Goal: Task Accomplishment & Management: Complete application form

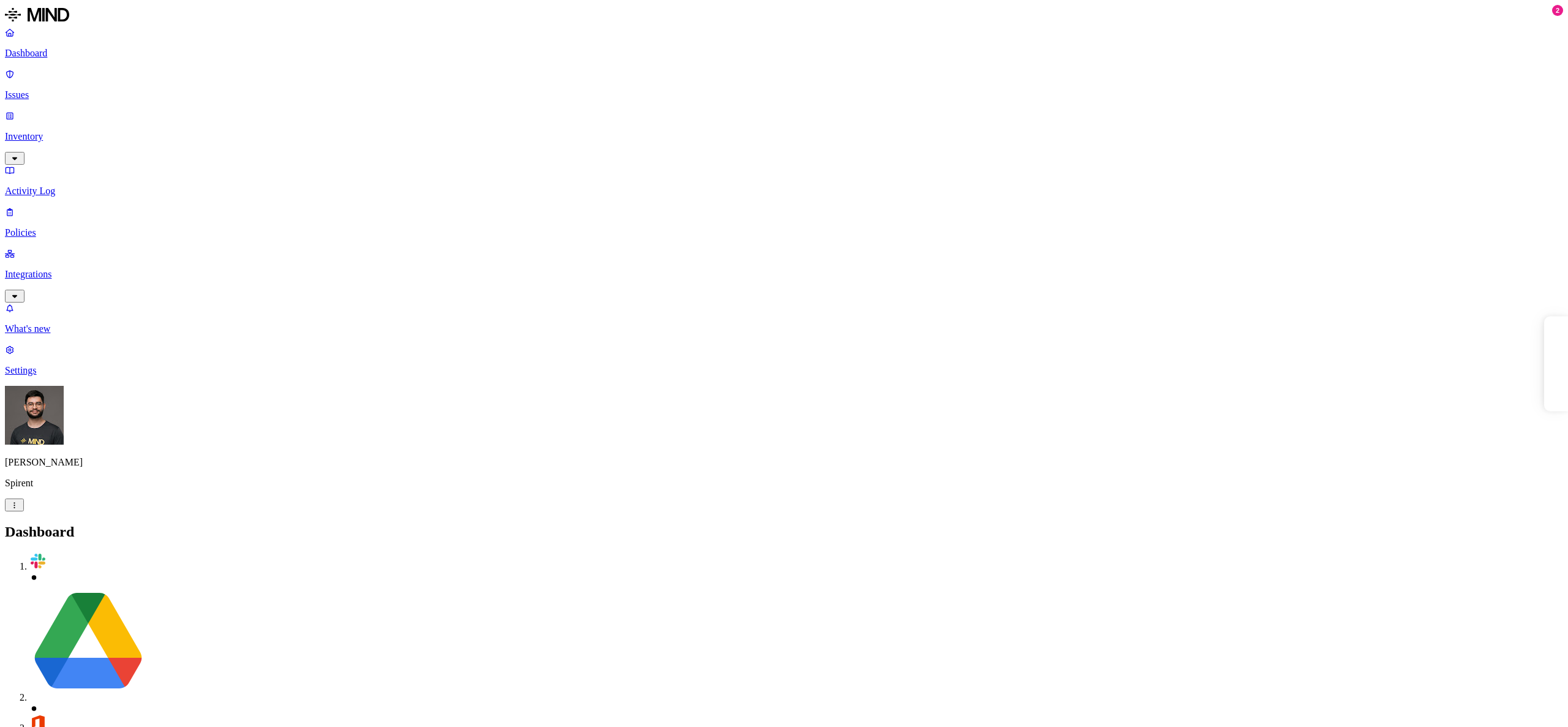
click at [61, 90] on p "Issues" at bounding box center [784, 95] width 1559 height 11
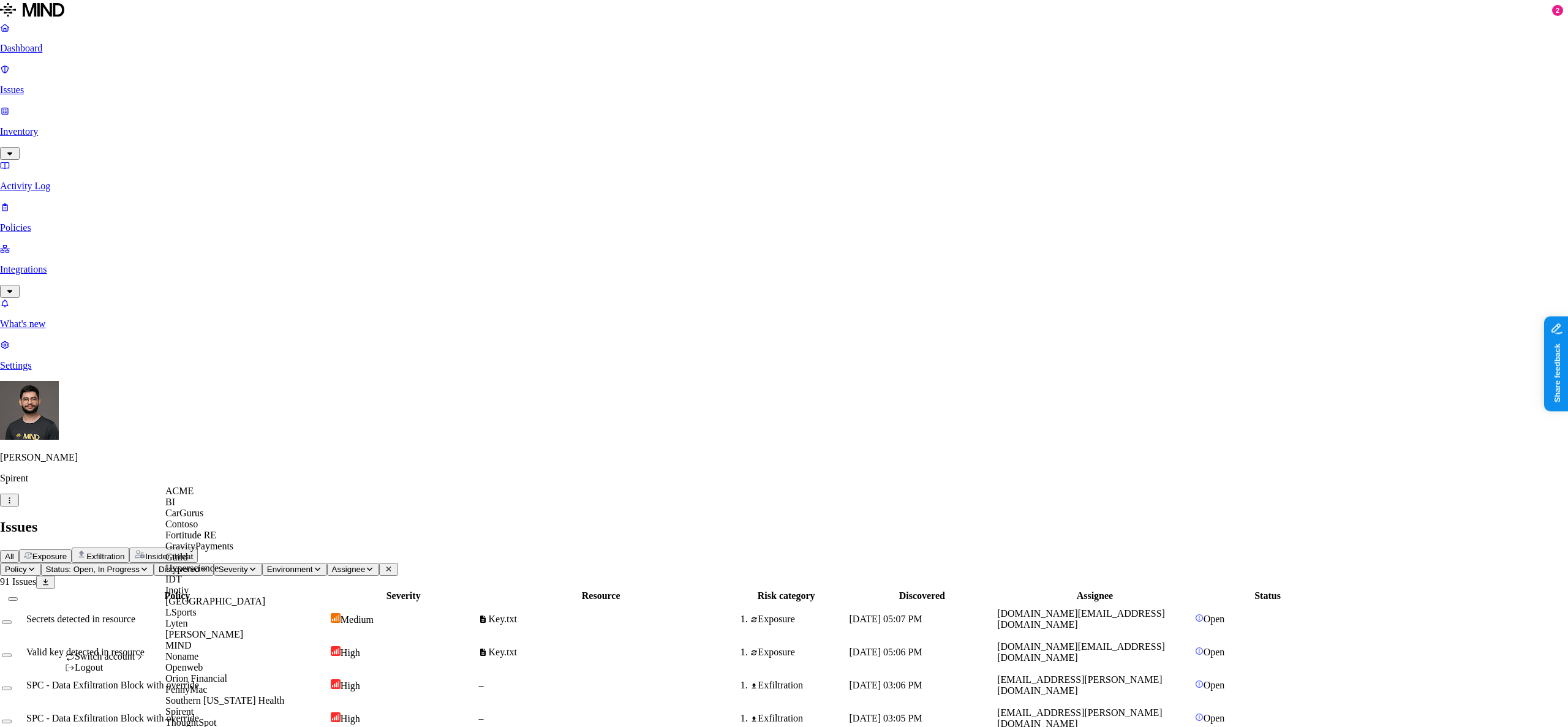
click at [226, 497] on div "ACME" at bounding box center [225, 491] width 119 height 11
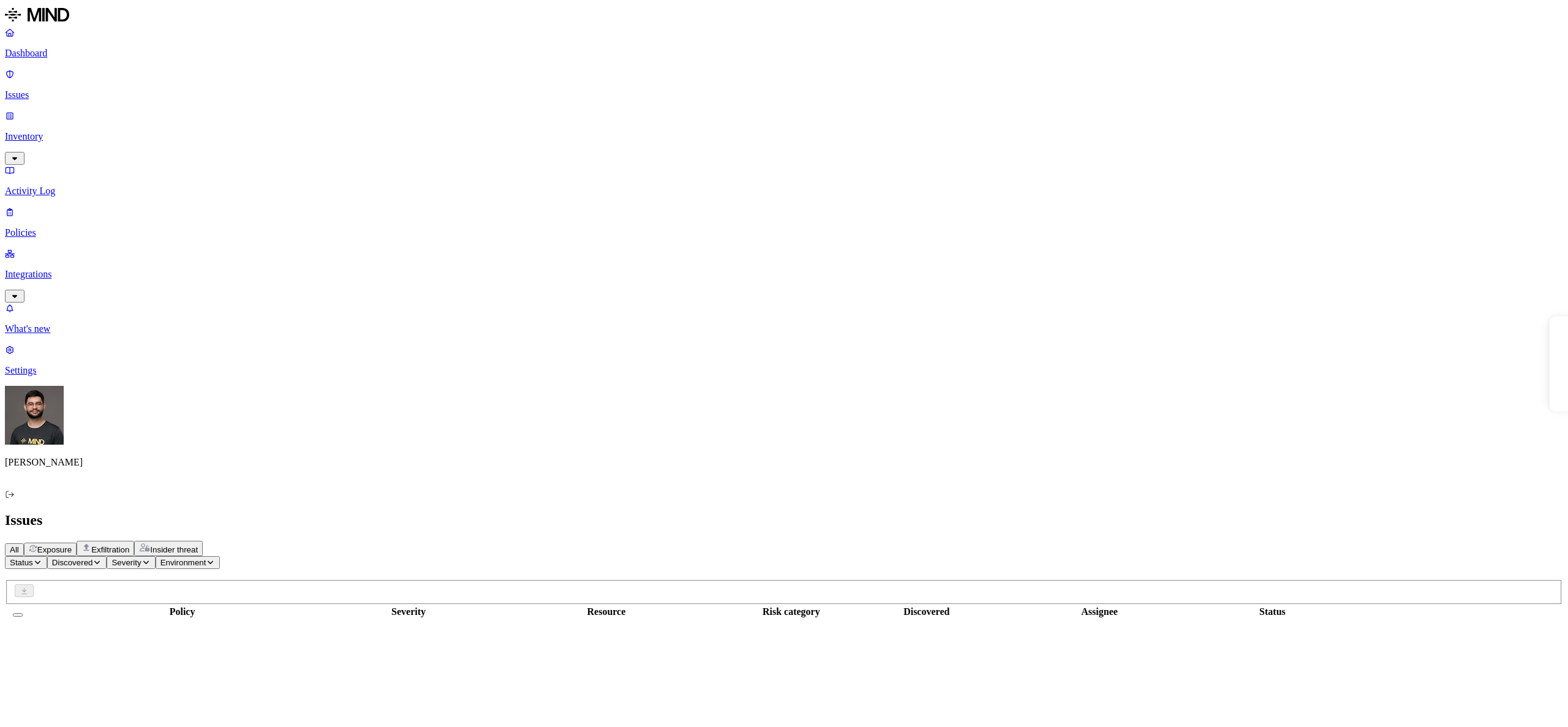
click at [70, 207] on link "Policies" at bounding box center [784, 223] width 1559 height 32
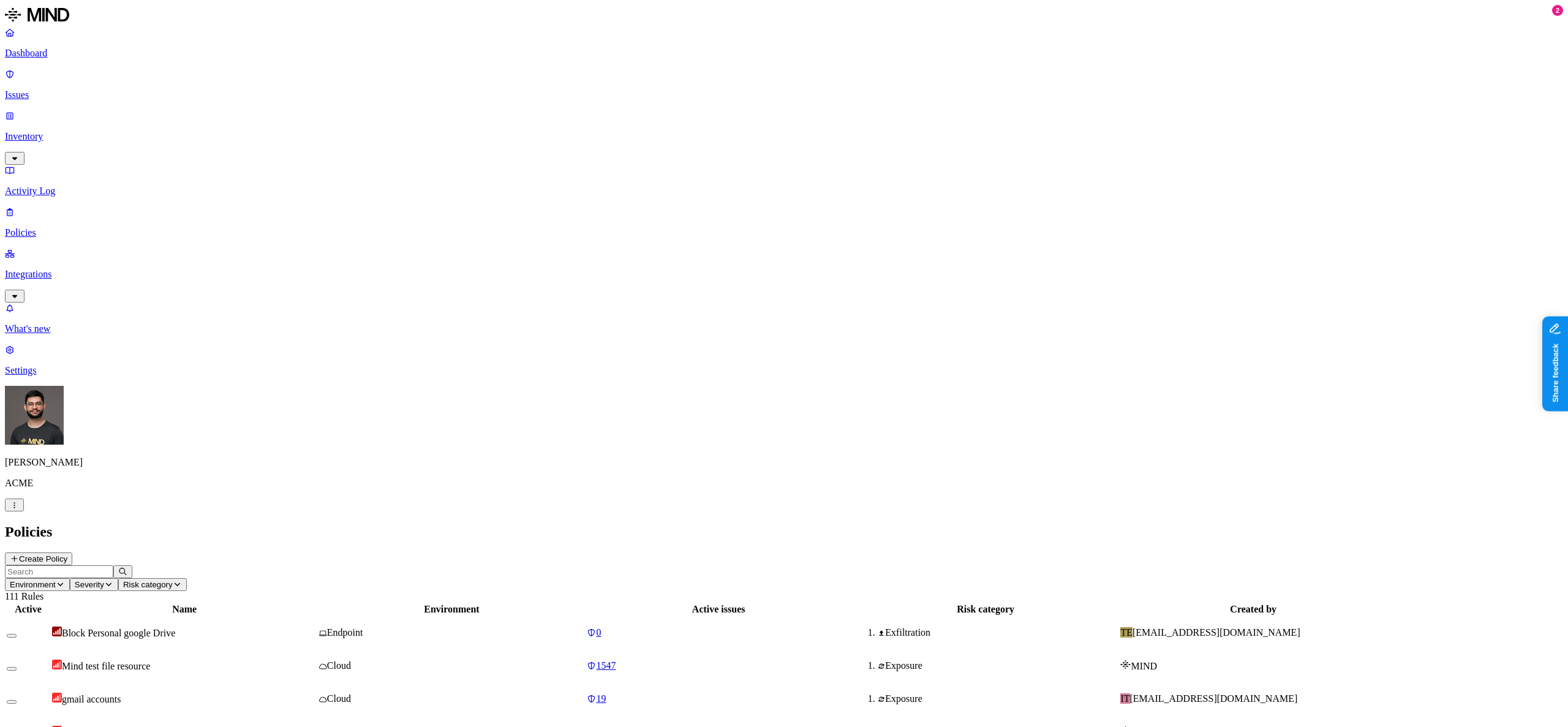
click at [317, 627] on div "Block Personal google Drive" at bounding box center [184, 633] width 265 height 12
click at [1005, 524] on h2 "Policies" at bounding box center [784, 532] width 1559 height 17
click at [19, 555] on icon at bounding box center [14, 559] width 9 height 7
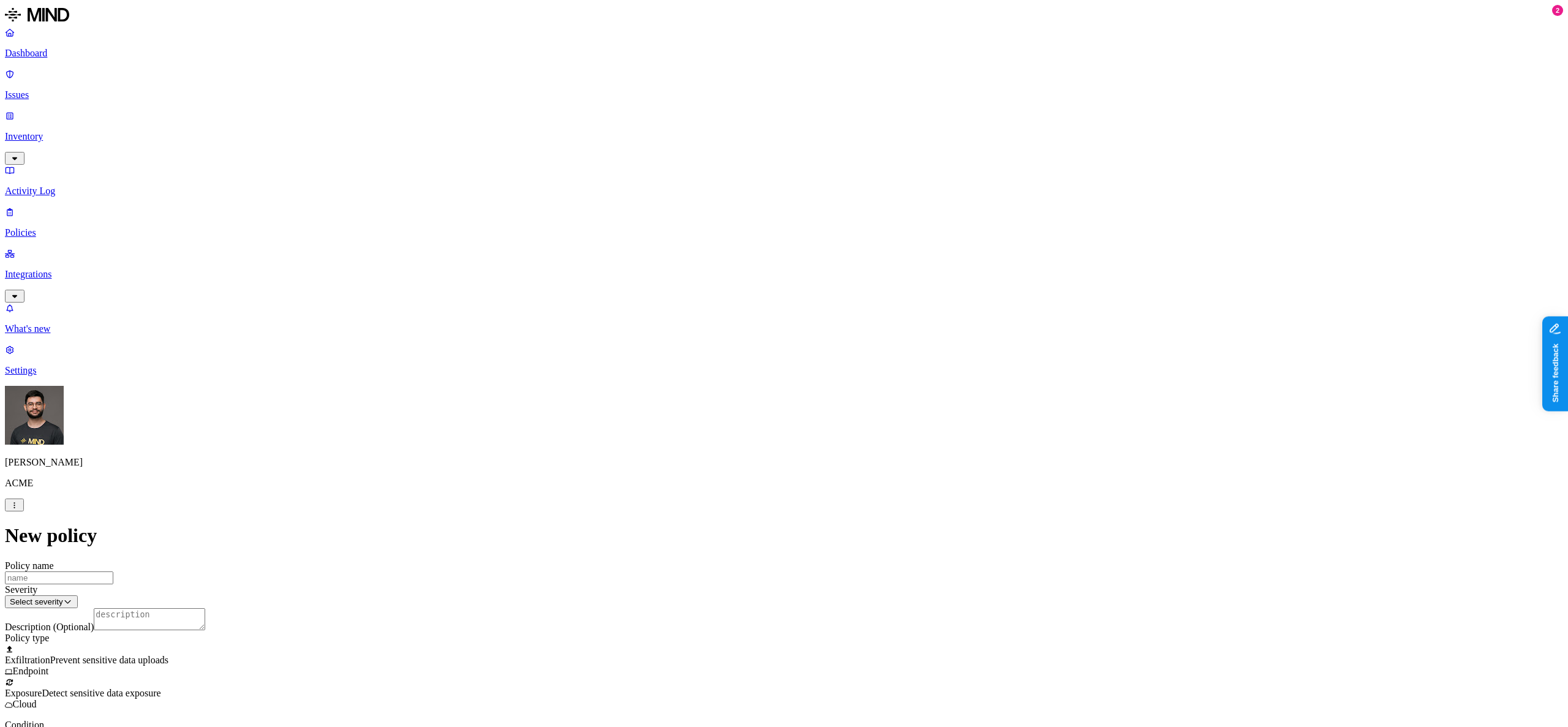
click at [725, 602] on label "Web Category" at bounding box center [733, 607] width 36 height 21
click at [727, 604] on body "Dashboard Issues Inventory Activity Log Policies Integrations What's new 2 Sett…" at bounding box center [784, 641] width 1559 height 1272
click at [734, 637] on label "Web Domain" at bounding box center [730, 626] width 32 height 21
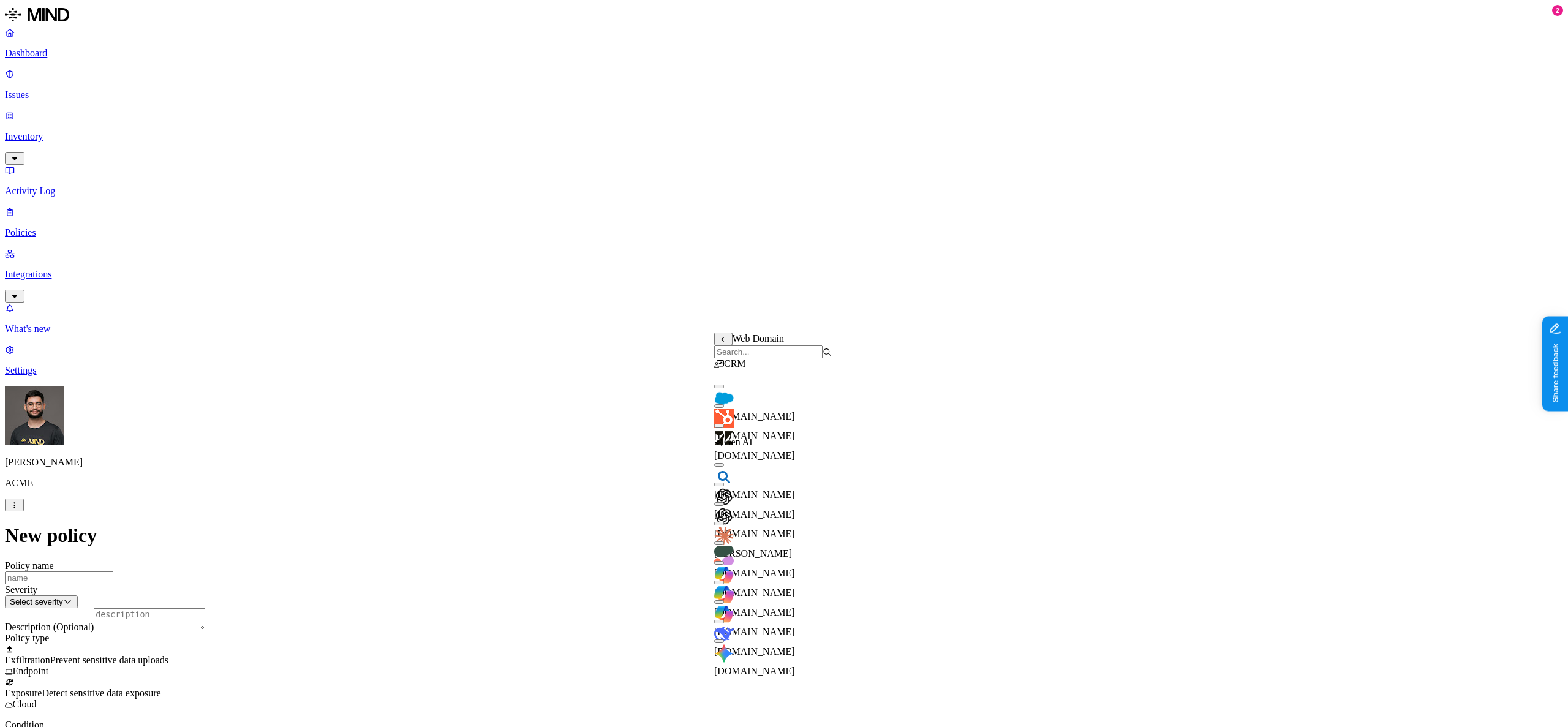
click at [755, 509] on span "chat.openai.com" at bounding box center [754, 515] width 81 height 10
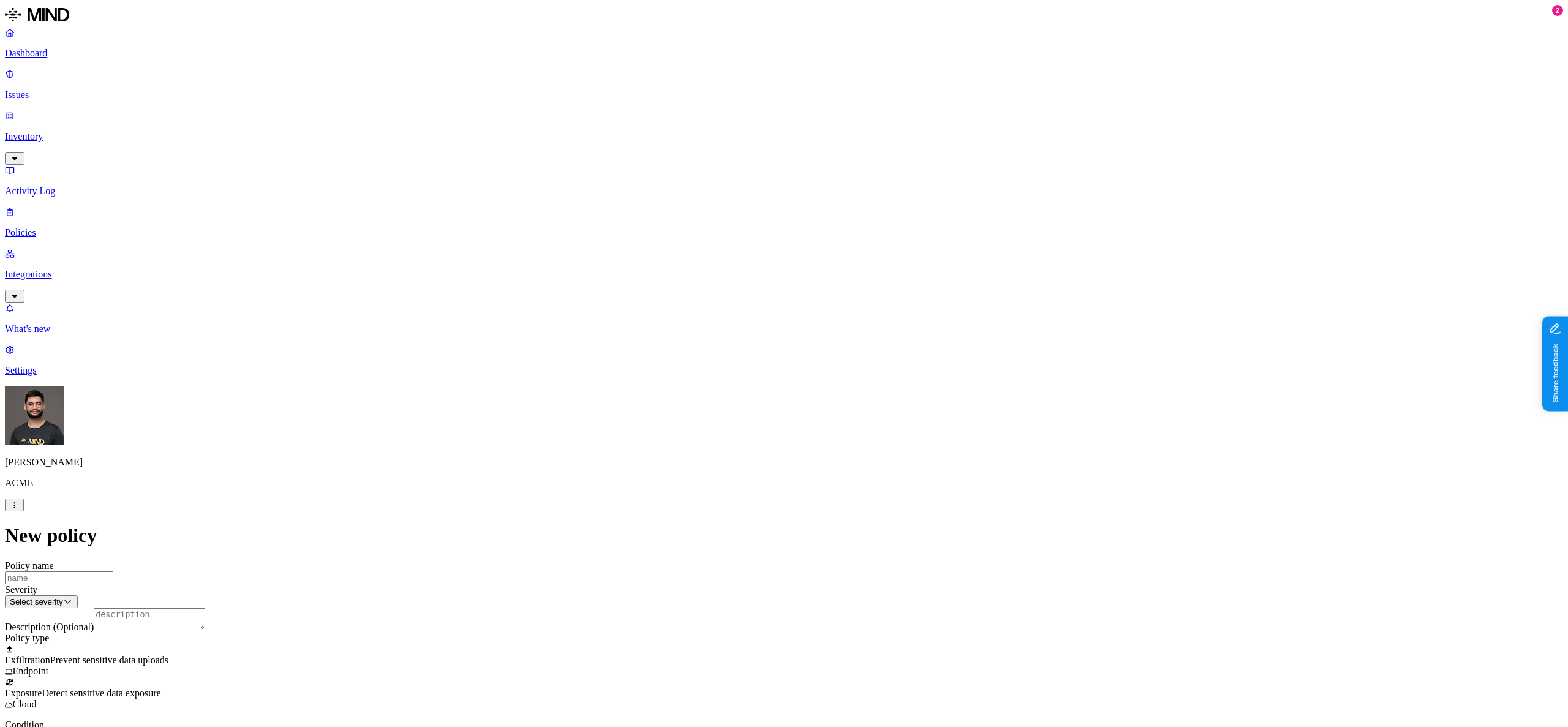
scroll to position [6, 0]
click at [741, 651] on label "Web Domain" at bounding box center [730, 645] width 32 height 21
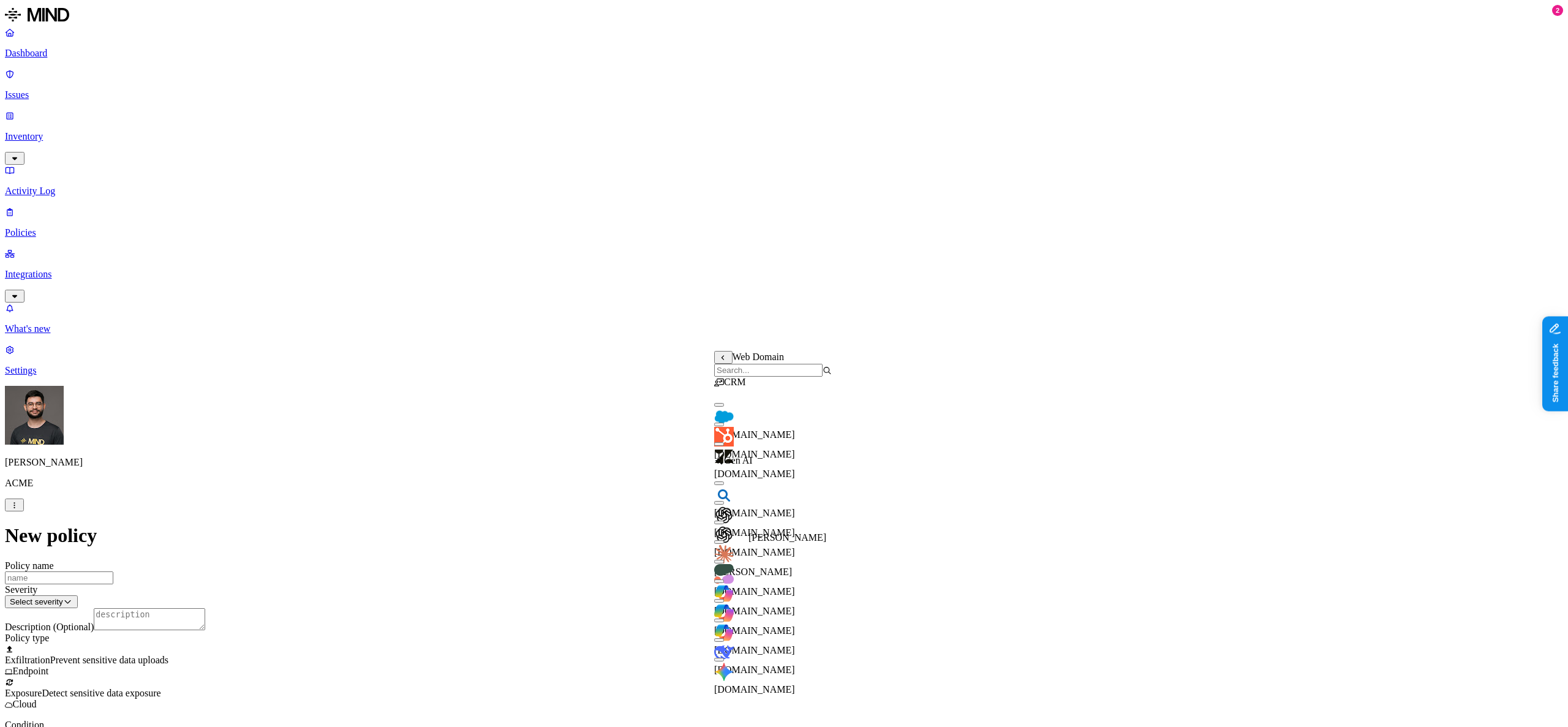
scroll to position [6, 0]
click at [759, 567] on span "claude.ai" at bounding box center [753, 572] width 78 height 10
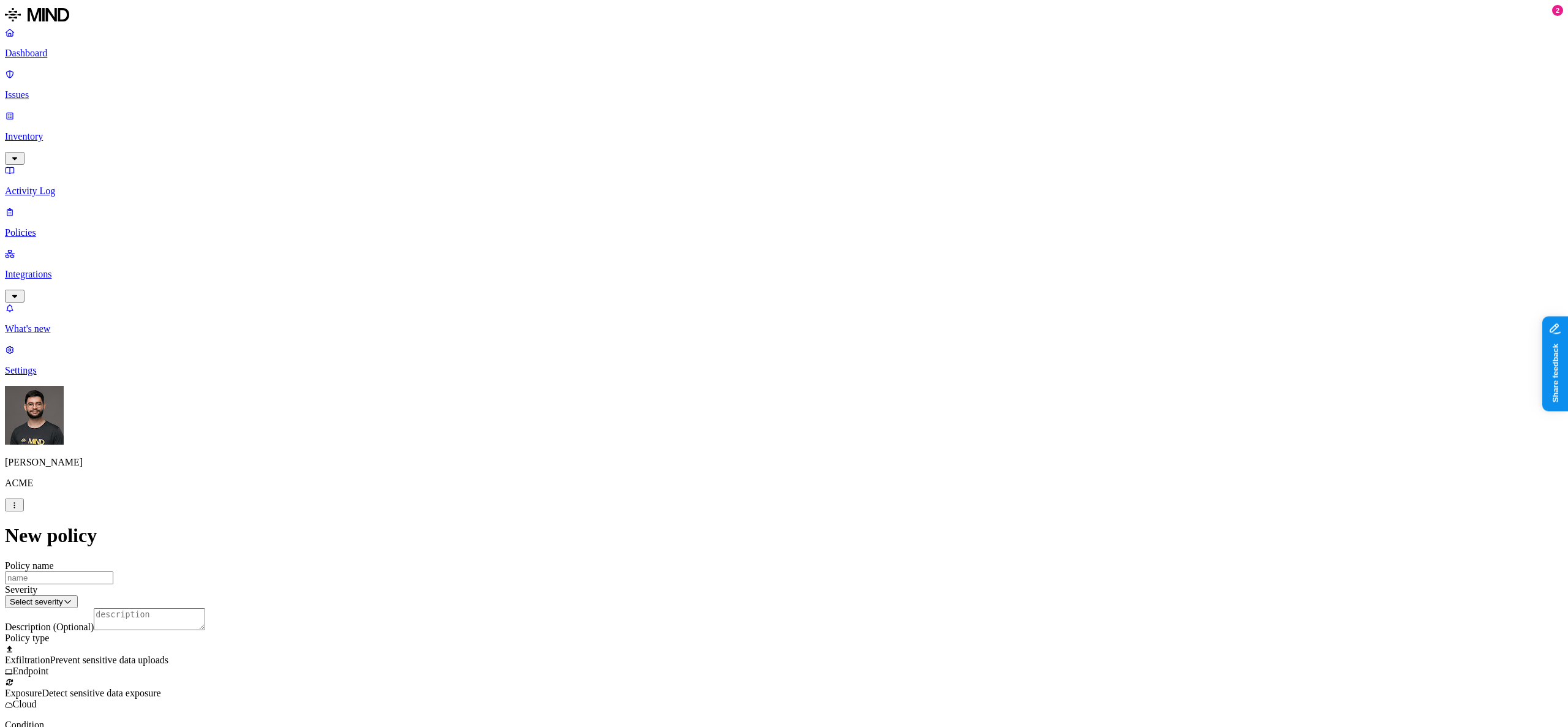
click at [711, 547] on label "Data type" at bounding box center [701, 542] width 18 height 21
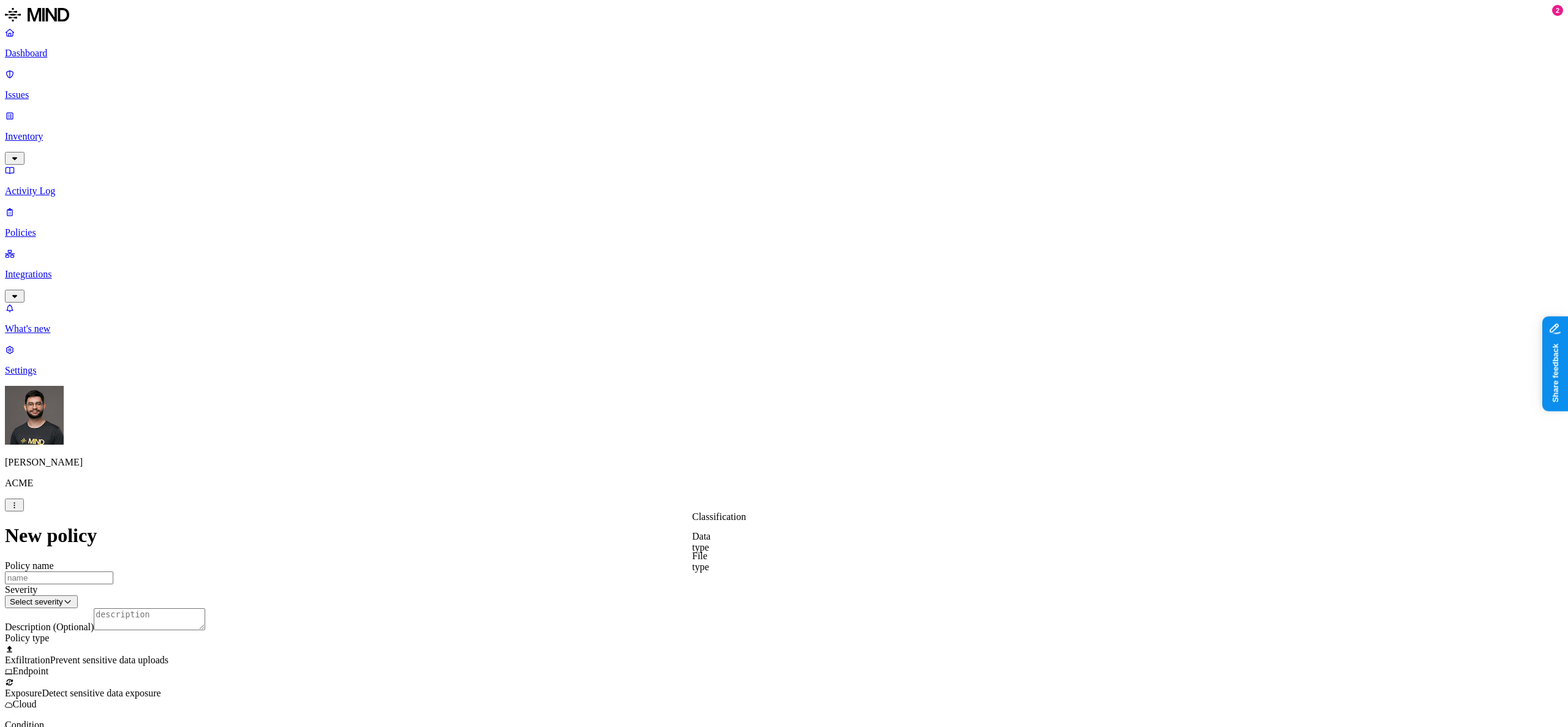
click at [709, 568] on label "File type" at bounding box center [701, 561] width 18 height 21
click at [784, 423] on span "Code and Development" at bounding box center [738, 422] width 93 height 10
